Goal: Register for event/course

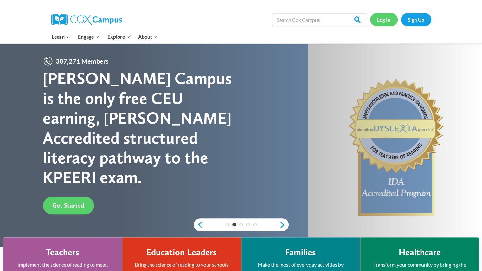
click at [381, 15] on link "Log In" at bounding box center [384, 19] width 28 height 13
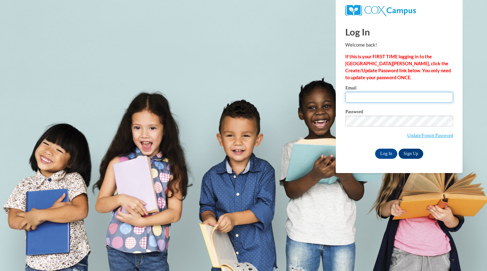
click at [357, 99] on input "Email" at bounding box center [399, 97] width 108 height 11
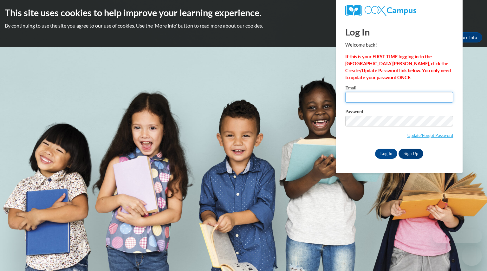
type input "hansenammie@aasd.wi.us"
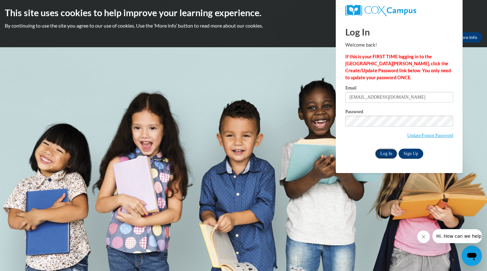
click at [391, 153] on input "Log In" at bounding box center [386, 154] width 22 height 10
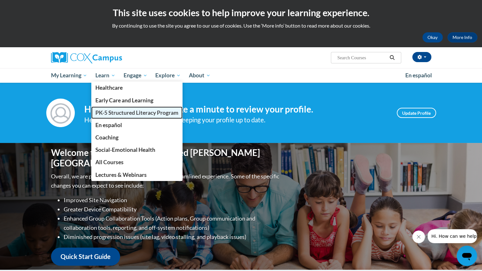
click at [107, 111] on span "PK-5 Structured Literacy Program" at bounding box center [136, 112] width 83 height 7
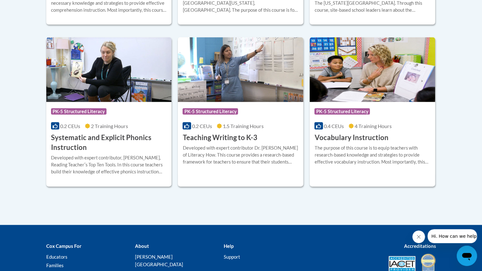
scroll to position [730, 0]
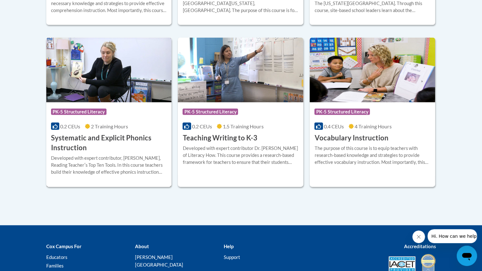
click at [96, 92] on img at bounding box center [109, 70] width 126 height 65
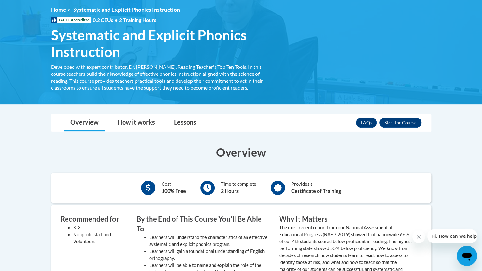
scroll to position [84, 0]
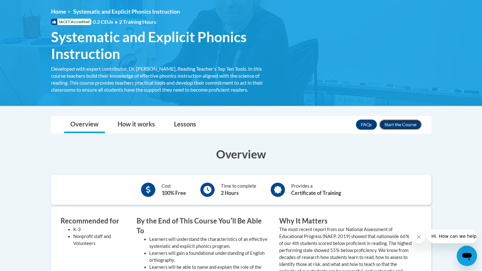
click at [414, 123] on button "Enroll" at bounding box center [400, 125] width 42 height 10
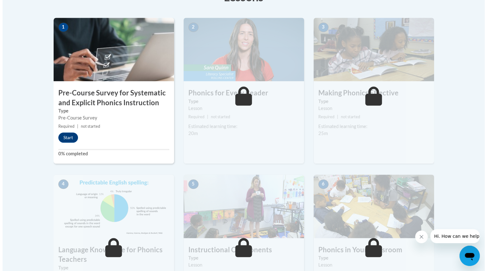
scroll to position [204, 0]
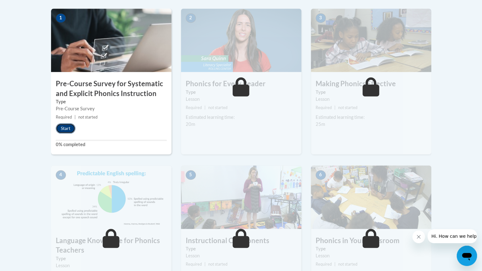
click at [65, 128] on button "Start" at bounding box center [66, 128] width 20 height 10
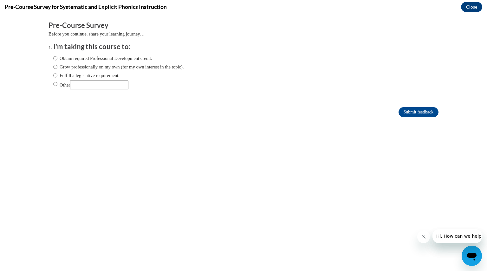
scroll to position [0, 0]
click at [55, 74] on label "Fulfill a legislative requirement." at bounding box center [86, 75] width 66 height 7
click at [55, 74] on input "Fulfill a legislative requirement." at bounding box center [55, 75] width 4 height 7
radio input "true"
click at [415, 113] on input "Submit feedback" at bounding box center [418, 112] width 40 height 10
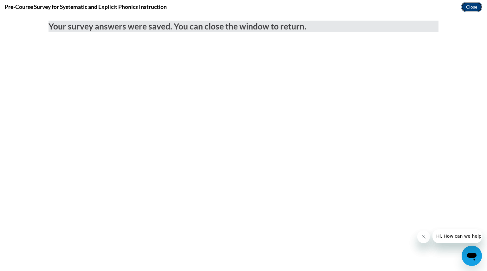
click at [472, 6] on button "Close" at bounding box center [471, 7] width 21 height 10
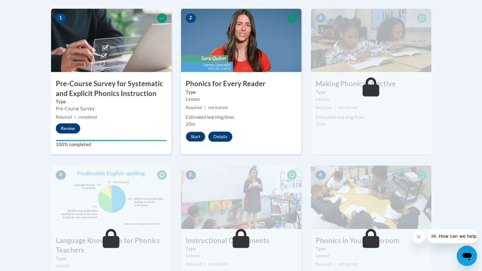
click at [191, 135] on button "Start" at bounding box center [196, 137] width 20 height 10
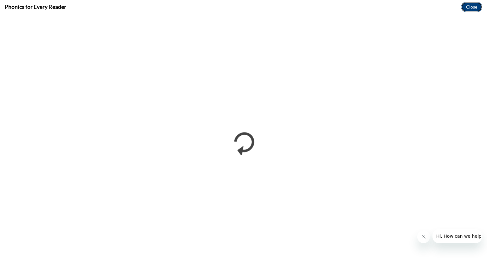
click at [471, 6] on button "Close" at bounding box center [471, 7] width 21 height 10
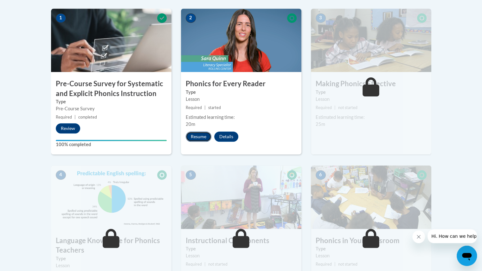
click at [202, 135] on button "Resume" at bounding box center [199, 137] width 26 height 10
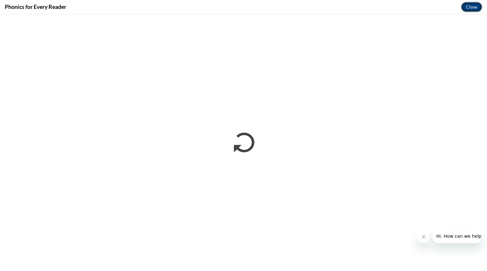
click at [476, 7] on button "Close" at bounding box center [471, 7] width 21 height 10
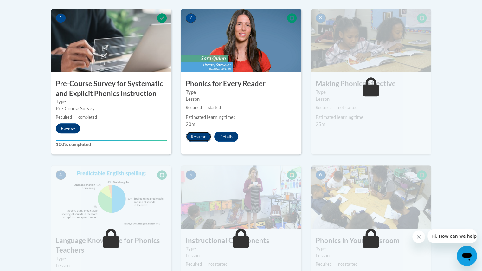
click at [201, 136] on button "Resume" at bounding box center [199, 137] width 26 height 10
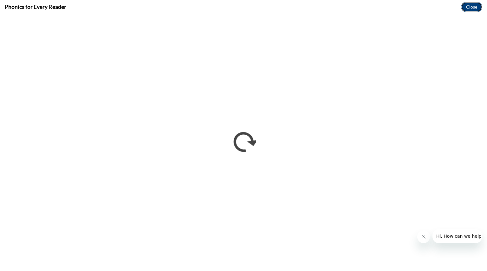
click at [470, 8] on button "Close" at bounding box center [471, 7] width 21 height 10
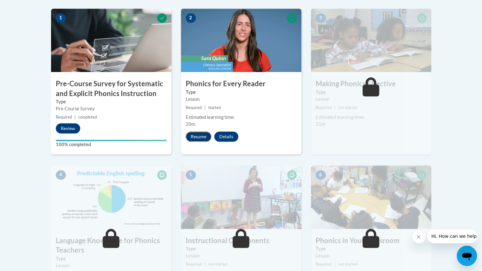
click at [198, 135] on button "Resume" at bounding box center [199, 137] width 26 height 10
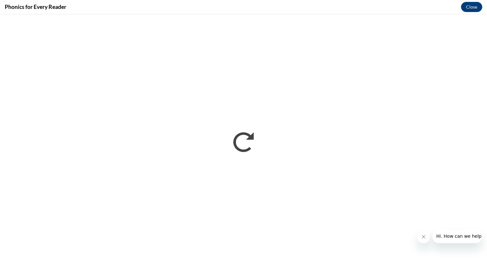
scroll to position [204, 0]
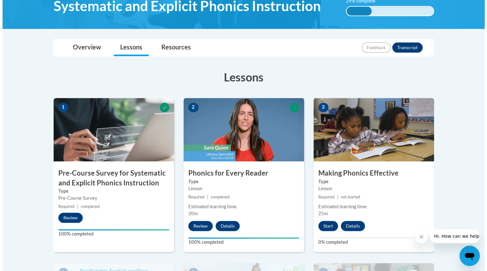
scroll to position [117, 0]
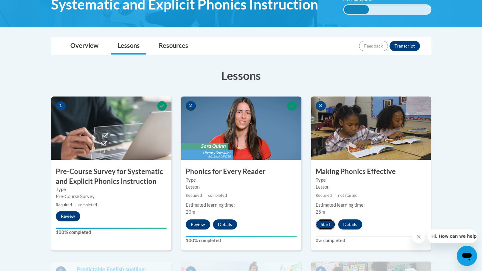
click at [325, 224] on button "Start" at bounding box center [326, 224] width 20 height 10
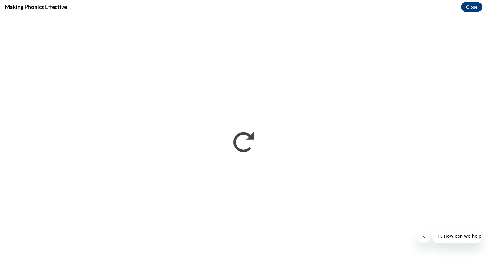
scroll to position [0, 0]
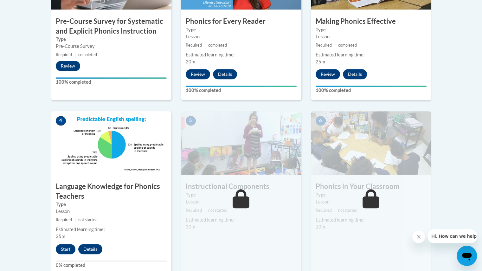
scroll to position [272, 0]
